Goal: Task Accomplishment & Management: Manage account settings

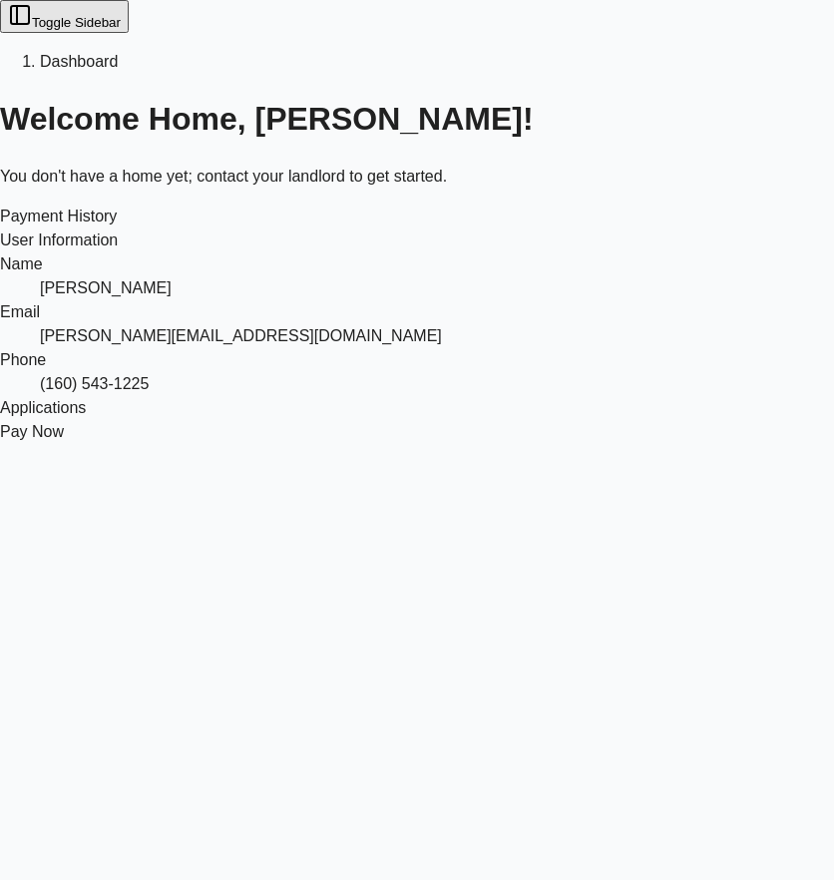
click at [834, 202] on html "Toggle Sidebar Dashboard Welcome Home, Paul! You don't have a home yet; contact…" at bounding box center [417, 222] width 834 height 444
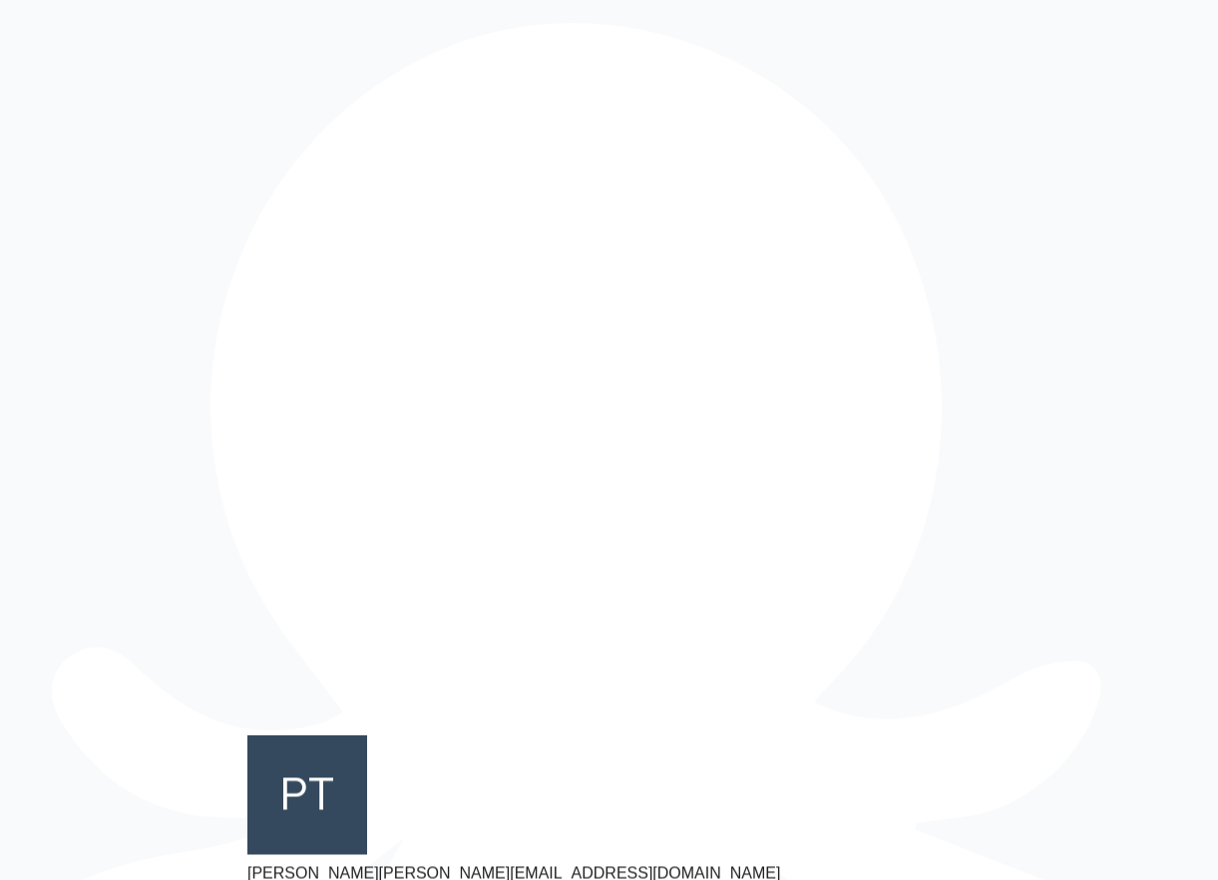
drag, startPoint x: 314, startPoint y: 849, endPoint x: 317, endPoint y: 835, distance: 14.3
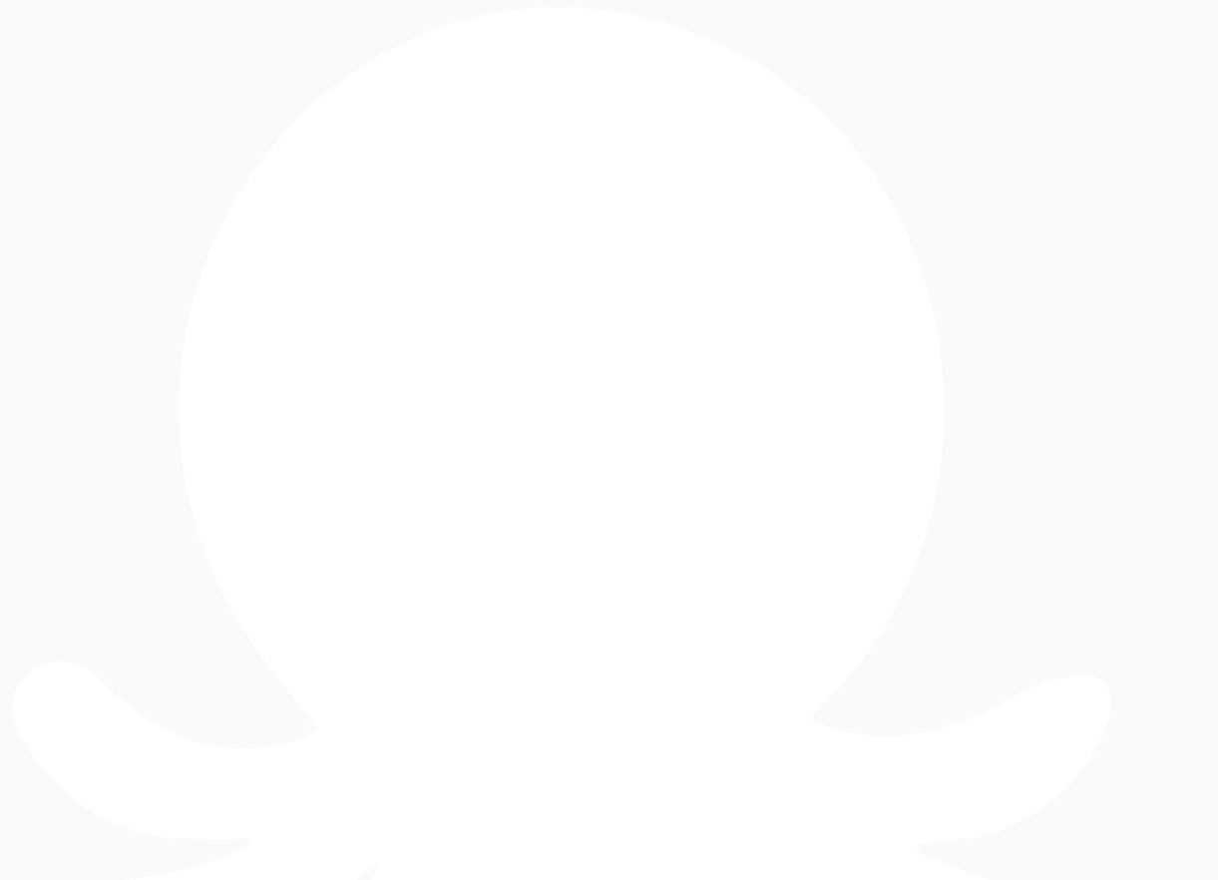
drag, startPoint x: 667, startPoint y: 326, endPoint x: 419, endPoint y: 323, distance: 247.5
type input "**********"
